Goal: Check status: Check status

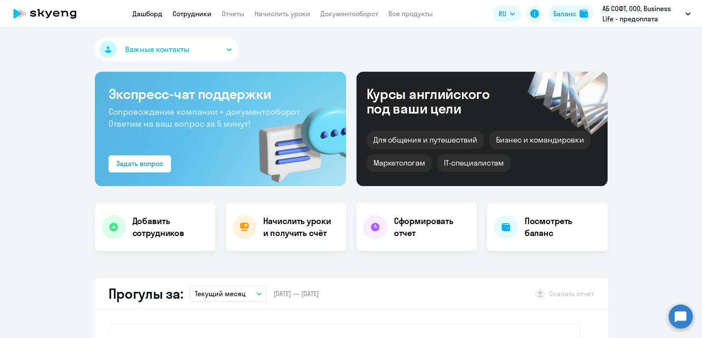
drag, startPoint x: 0, startPoint y: 0, endPoint x: 202, endPoint y: 14, distance: 202.2
click at [202, 14] on link "Сотрудники" at bounding box center [192, 13] width 39 height 9
select select "30"
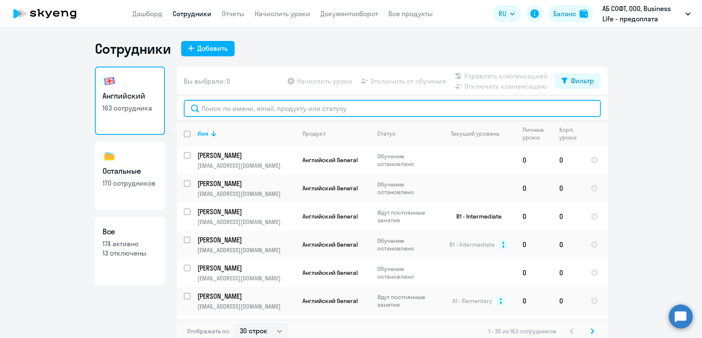
click at [297, 107] on input "text" at bounding box center [392, 108] width 417 height 17
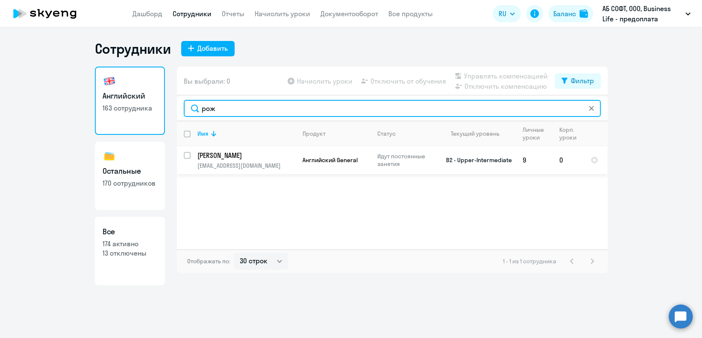
type input "рож"
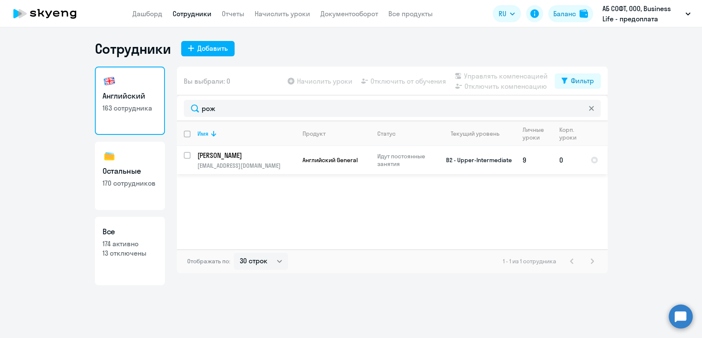
click at [284, 156] on p "[PERSON_NAME]" at bounding box center [245, 155] width 97 height 9
select select "english"
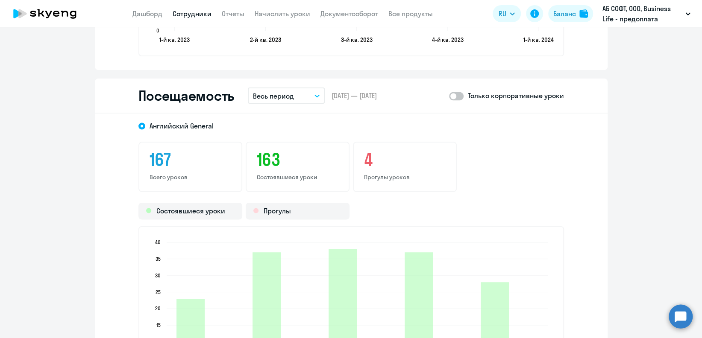
scroll to position [1082, 0]
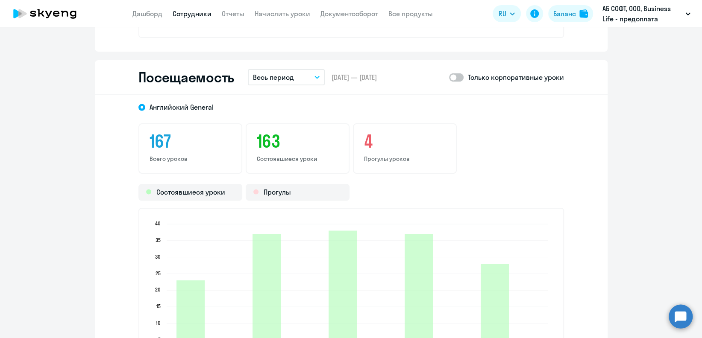
click at [289, 76] on p "Весь период" at bounding box center [273, 77] width 41 height 10
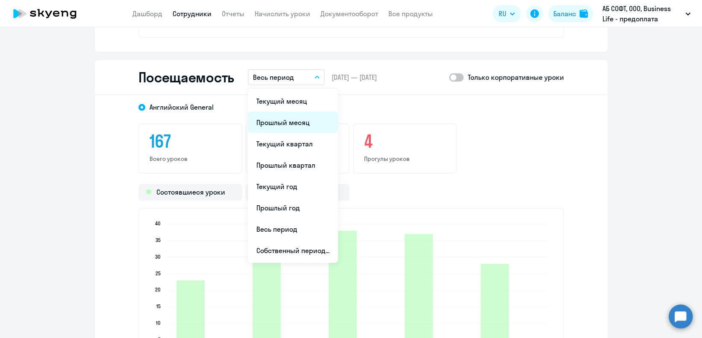
click at [292, 118] on li "Прошлый месяц" at bounding box center [293, 122] width 90 height 21
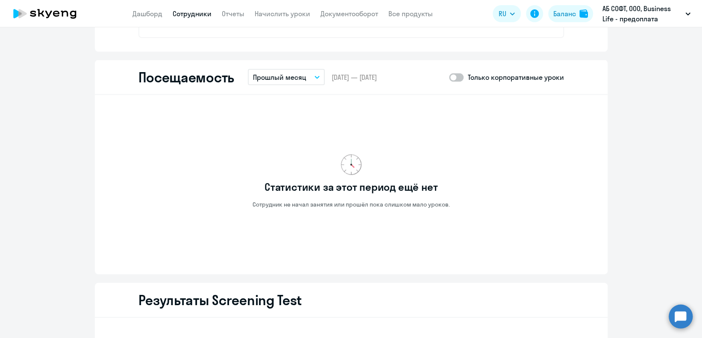
click at [451, 79] on span at bounding box center [456, 77] width 15 height 9
click at [449, 78] on input "checkbox" at bounding box center [449, 77] width 0 height 0
click at [451, 79] on span at bounding box center [456, 77] width 15 height 9
click at [449, 78] on input "checkbox" at bounding box center [449, 77] width 0 height 0
checkbox input "false"
